Goal: Task Accomplishment & Management: Manage account settings

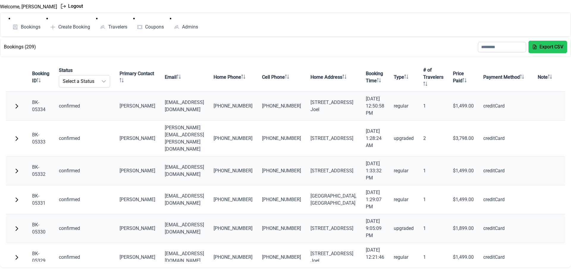
click at [15, 104] on span "button" at bounding box center [16, 106] width 5 height 5
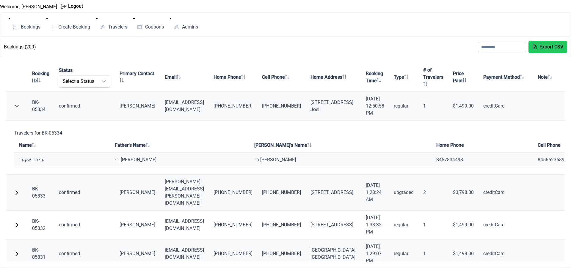
click at [15, 104] on span "button" at bounding box center [16, 106] width 5 height 5
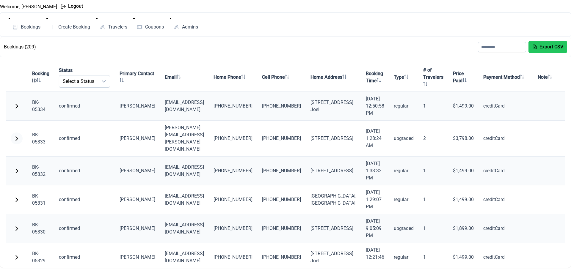
click at [17, 136] on span "button" at bounding box center [16, 138] width 5 height 5
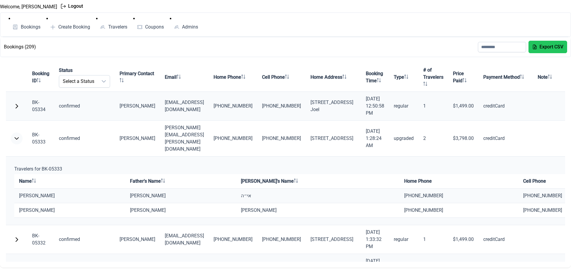
click at [17, 136] on span "button" at bounding box center [16, 138] width 5 height 5
